Goal: Find specific page/section: Find specific page/section

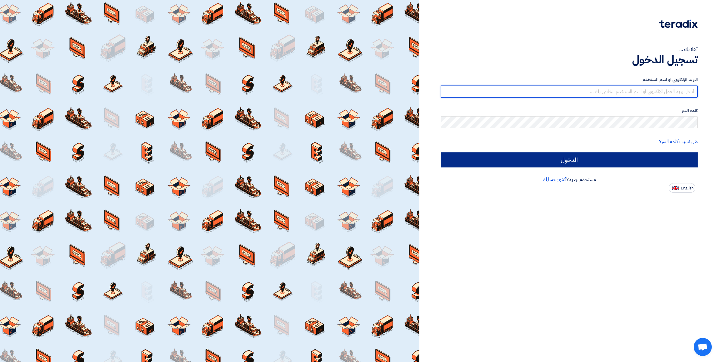
type input "ahmed.abdelnaby@wadigroup.com.eg"
click at [579, 162] on input "الدخول" at bounding box center [569, 159] width 257 height 15
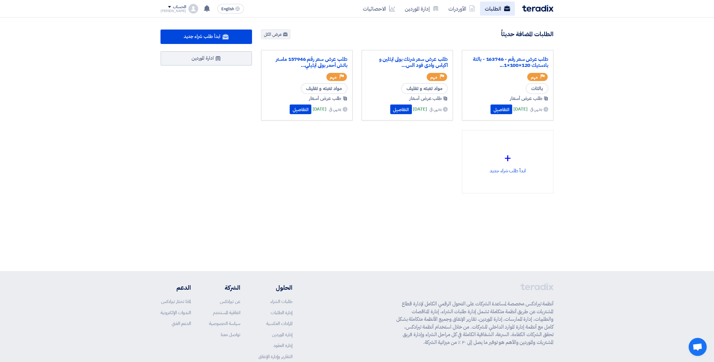
click at [490, 5] on link "الطلبات" at bounding box center [497, 9] width 35 height 14
